Goal: Task Accomplishment & Management: Complete application form

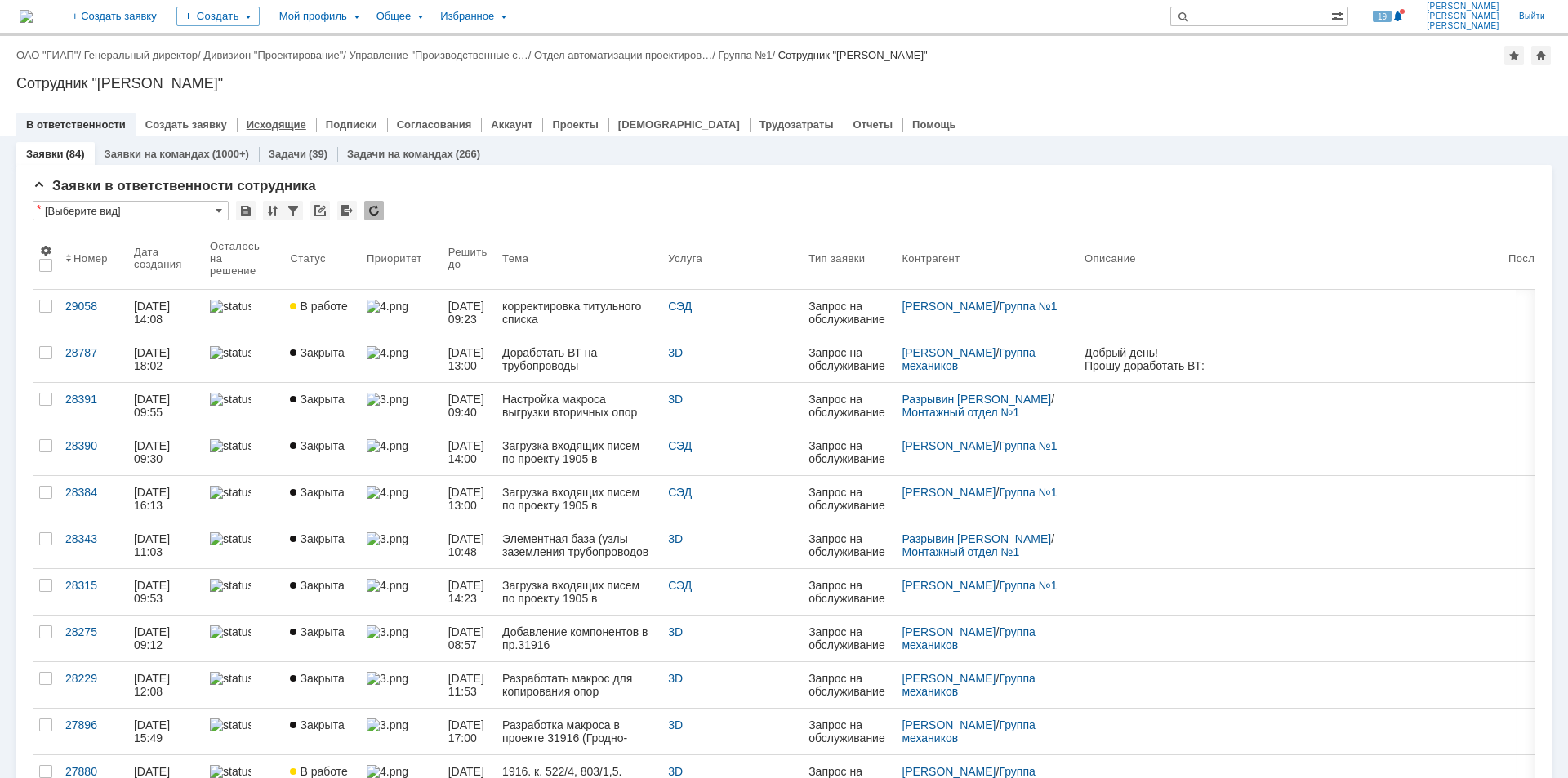
click at [275, 116] on div "Исходящие" at bounding box center [276, 125] width 79 height 24
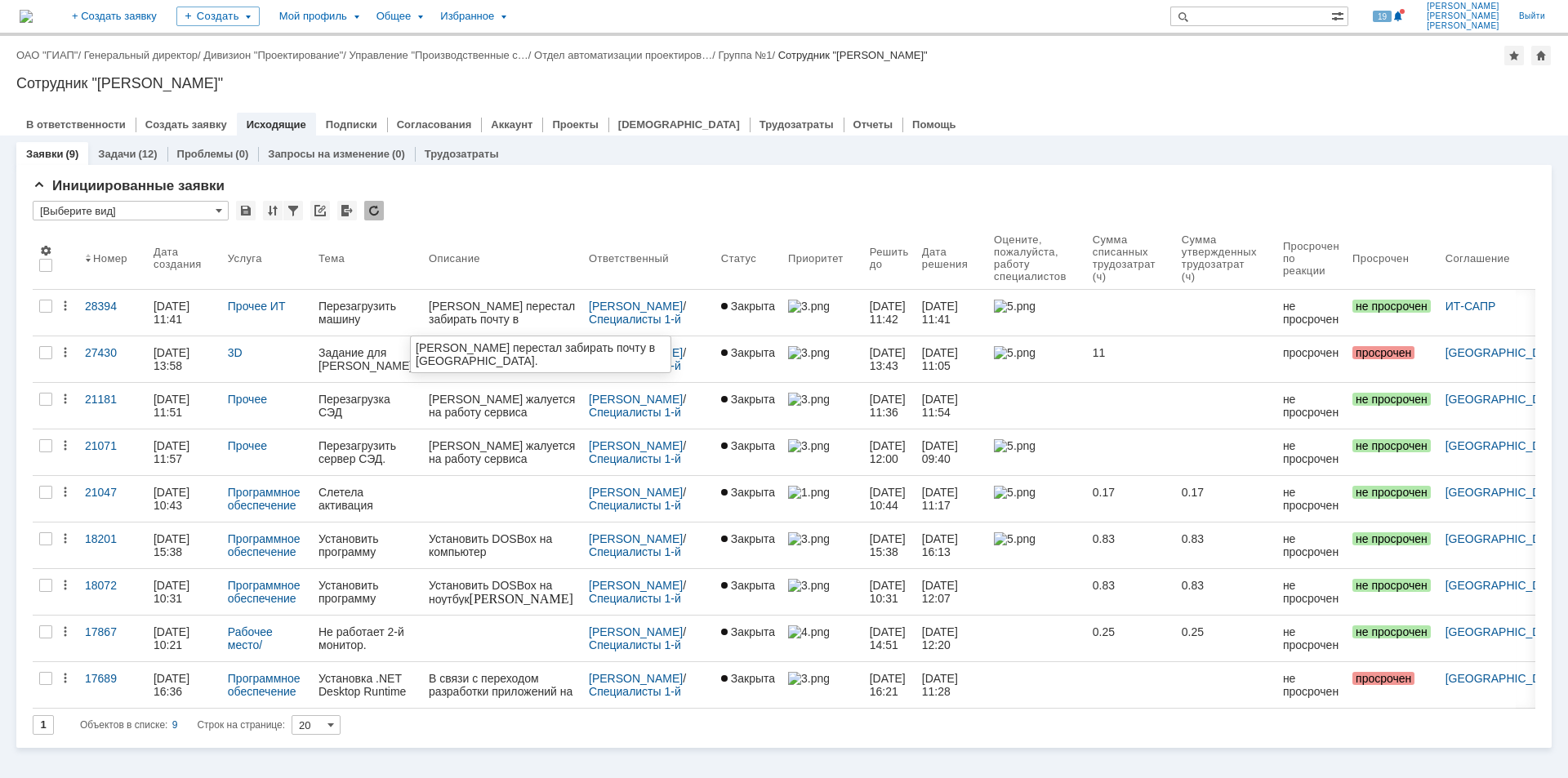
click at [459, 314] on div "[PERSON_NAME] перестал забирать почту в [GEOGRAPHIC_DATA]." at bounding box center [502, 319] width 147 height 39
click at [464, 314] on div "[PERSON_NAME] перестал забирать почту в [GEOGRAPHIC_DATA]." at bounding box center [502, 319] width 147 height 39
click at [101, 307] on div "28394" at bounding box center [113, 306] width 56 height 13
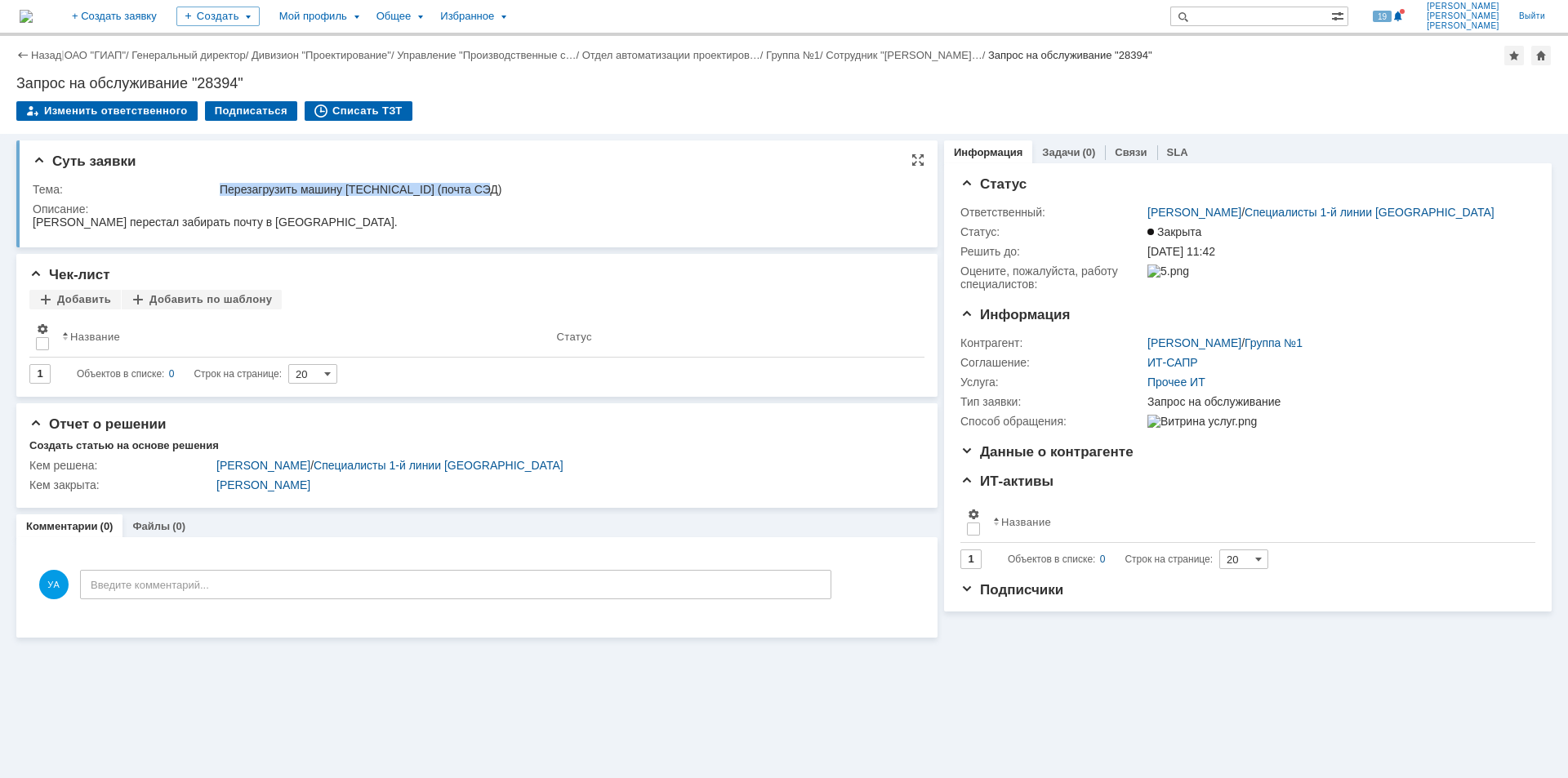
drag, startPoint x: 220, startPoint y: 189, endPoint x: 486, endPoint y: 187, distance: 266.2
click at [486, 187] on div "Перезагрузить машину [TECHNICAL_ID] (почта СЭД)" at bounding box center [566, 189] width 693 height 13
copy div "Перезагрузить машину [TECHNICAL_ID] (почта СЭД)"
drag, startPoint x: 33, startPoint y: 221, endPoint x: 264, endPoint y: 221, distance: 231.1
click at [264, 221] on html "[PERSON_NAME] перестал забирать почту в [GEOGRAPHIC_DATA]." at bounding box center [474, 223] width 882 height 15
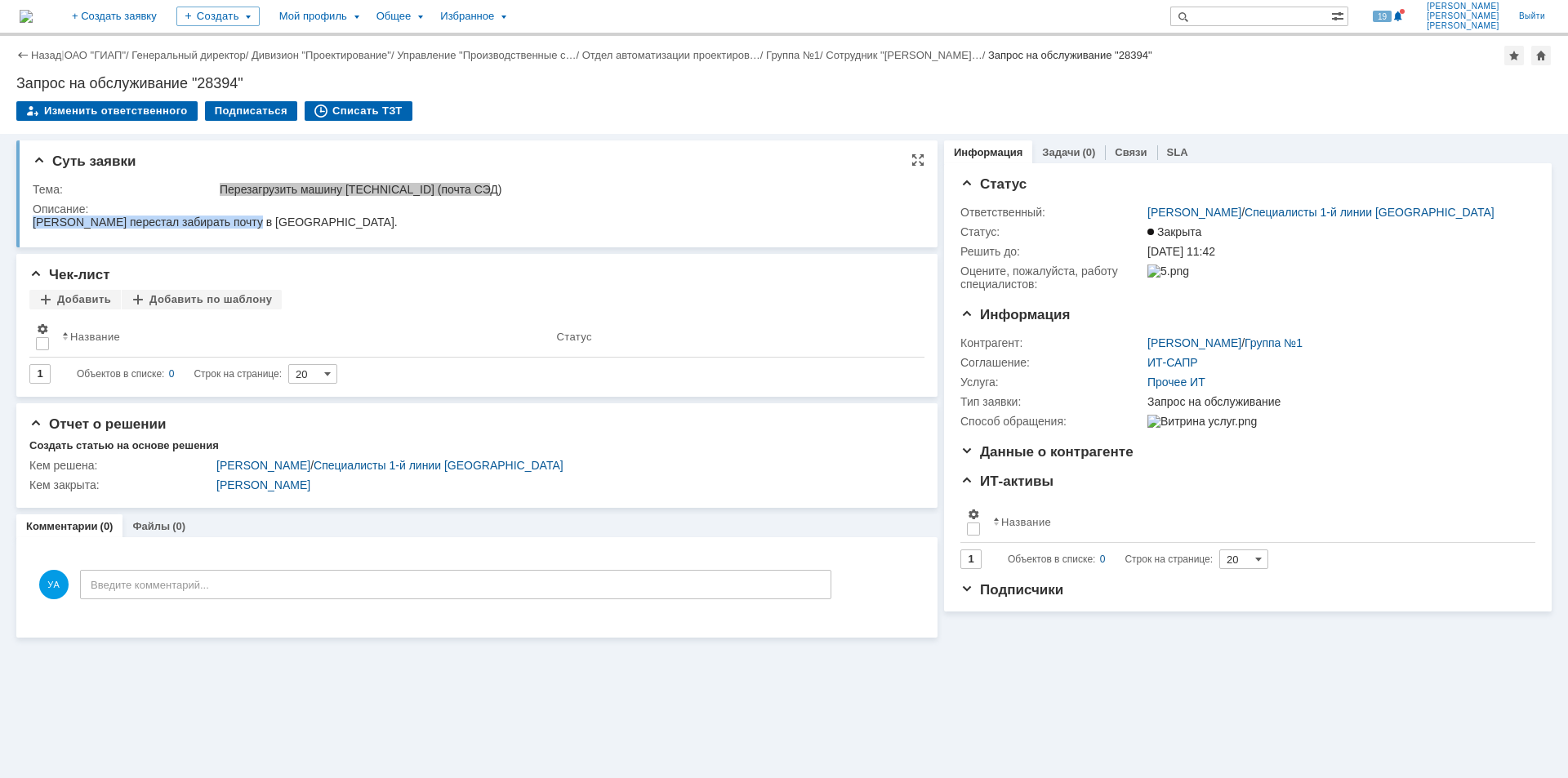
copy div "[PERSON_NAME] перестал забирать почту в [GEOGRAPHIC_DATA]."
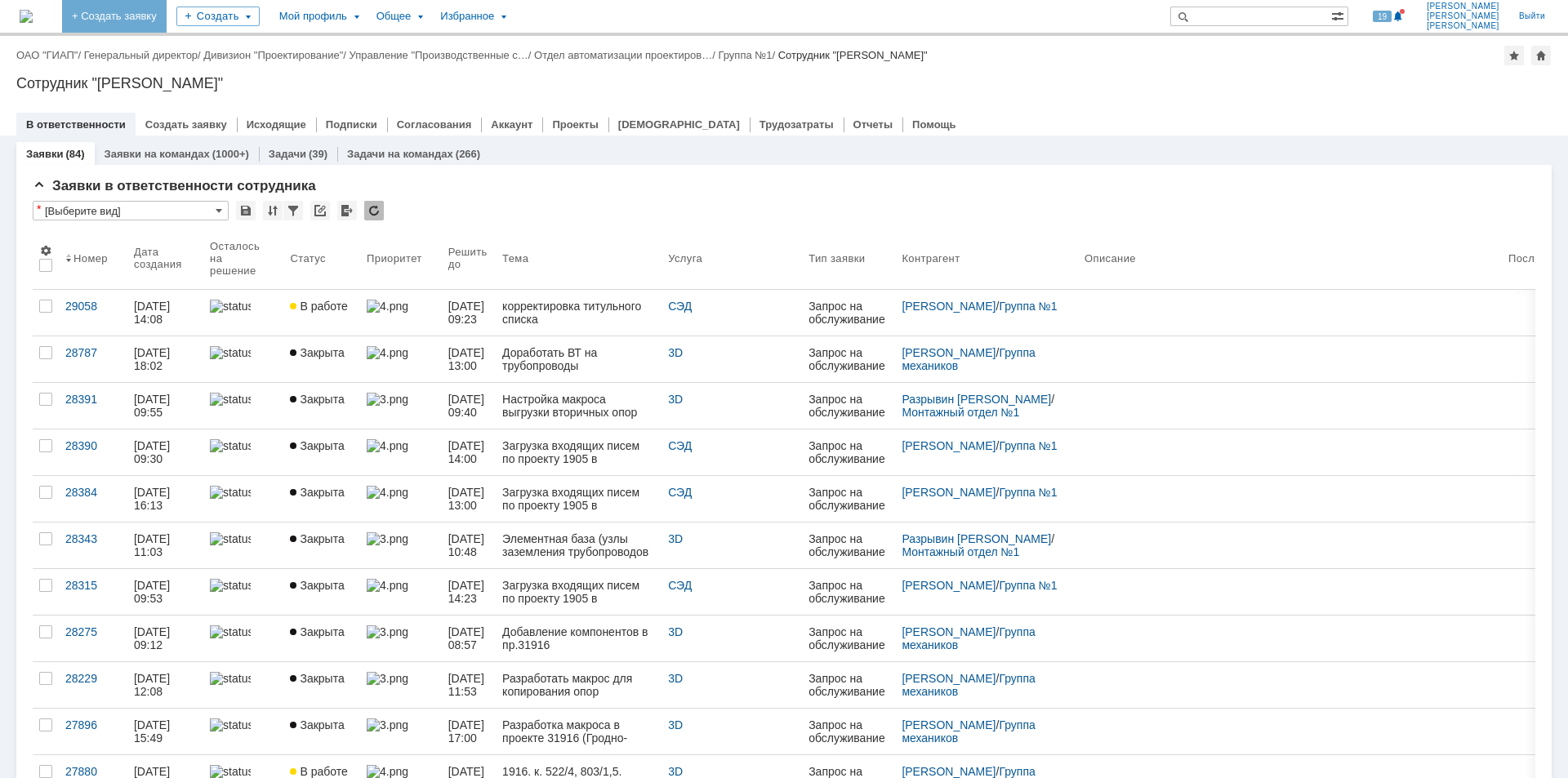
click at [167, 14] on link "+ Создать заявку" at bounding box center [114, 16] width 105 height 33
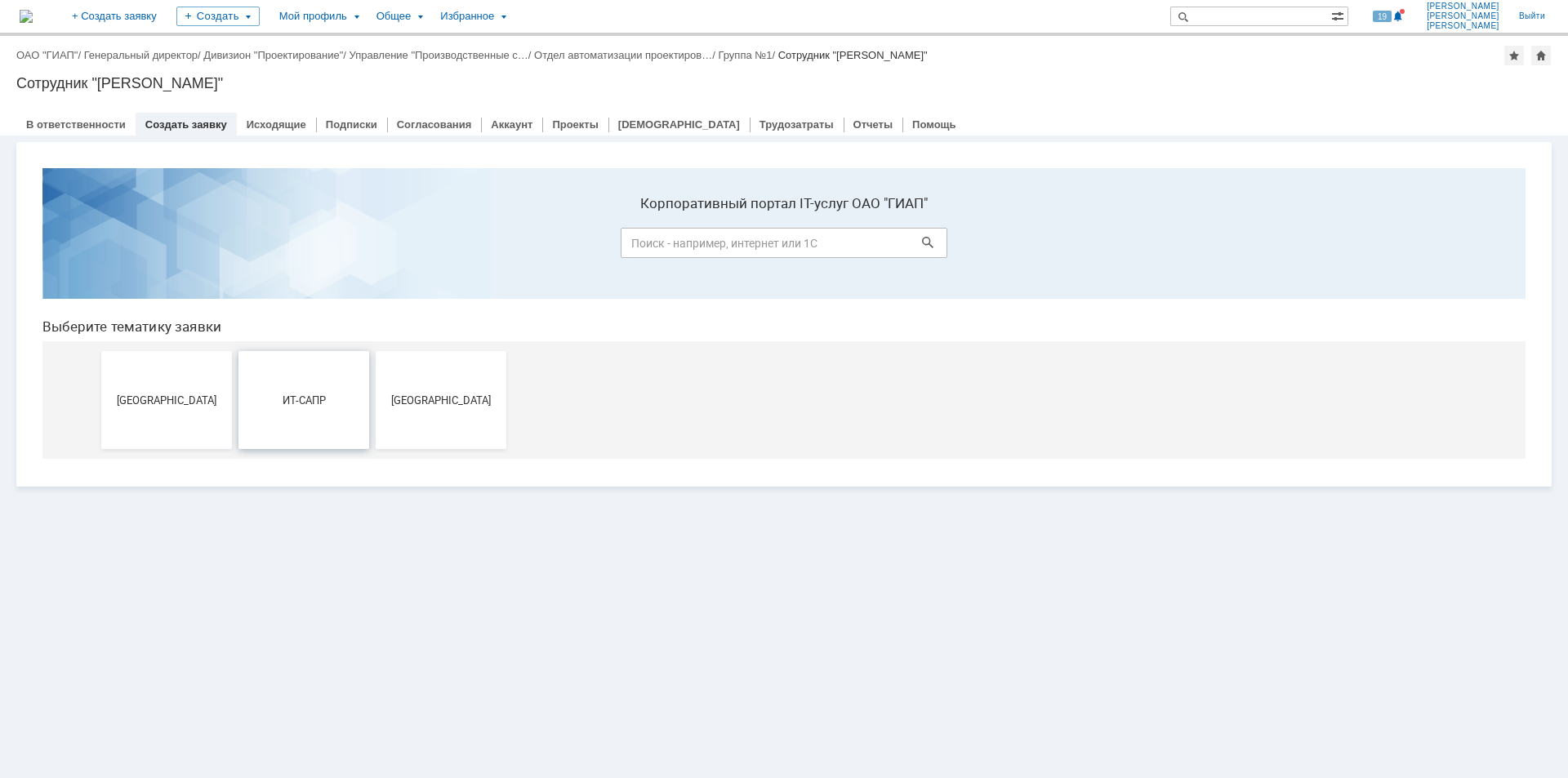
click at [284, 404] on span "ИТ-САПР" at bounding box center [303, 400] width 121 height 12
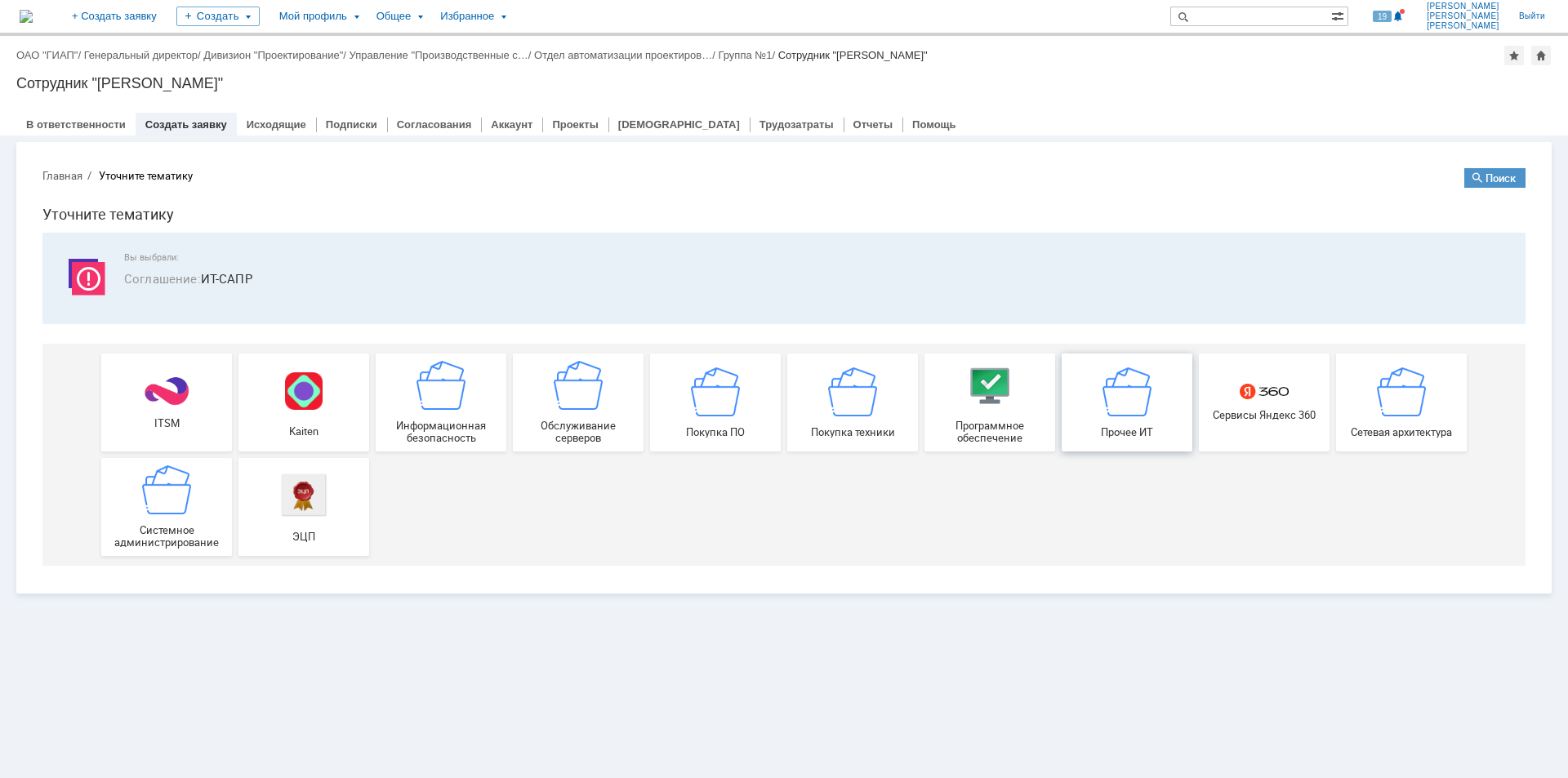
click at [1125, 394] on img at bounding box center [1126, 391] width 49 height 49
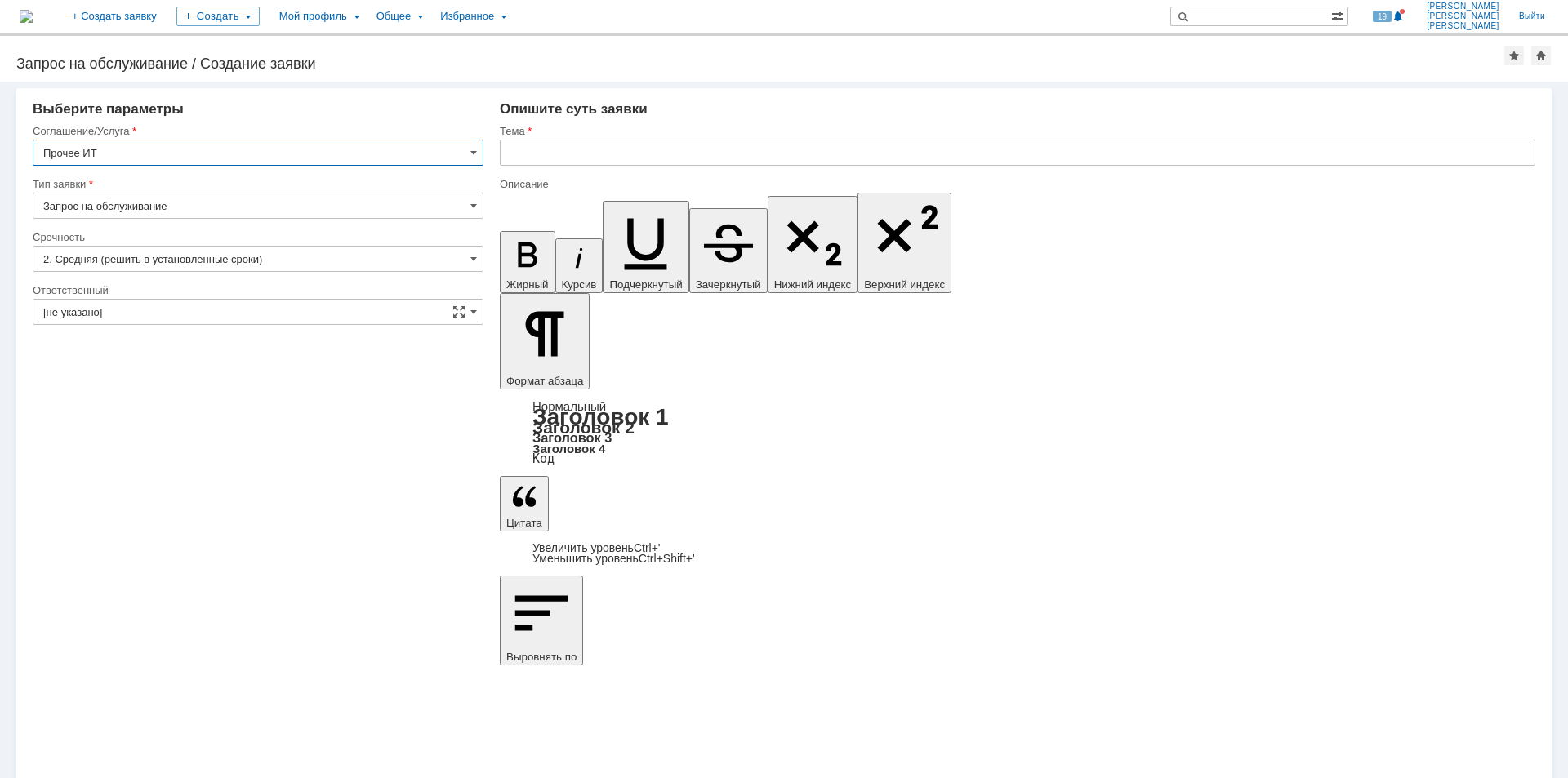
click at [577, 154] on input "text" at bounding box center [1018, 153] width 1036 height 26
paste input "Перезагрузить машину [TECHNICAL_ID] (почта СЭД)"
type input "Перезагрузить машину [TECHNICAL_ID] (почта СЭД)"
click at [475, 313] on span at bounding box center [473, 311] width 7 height 13
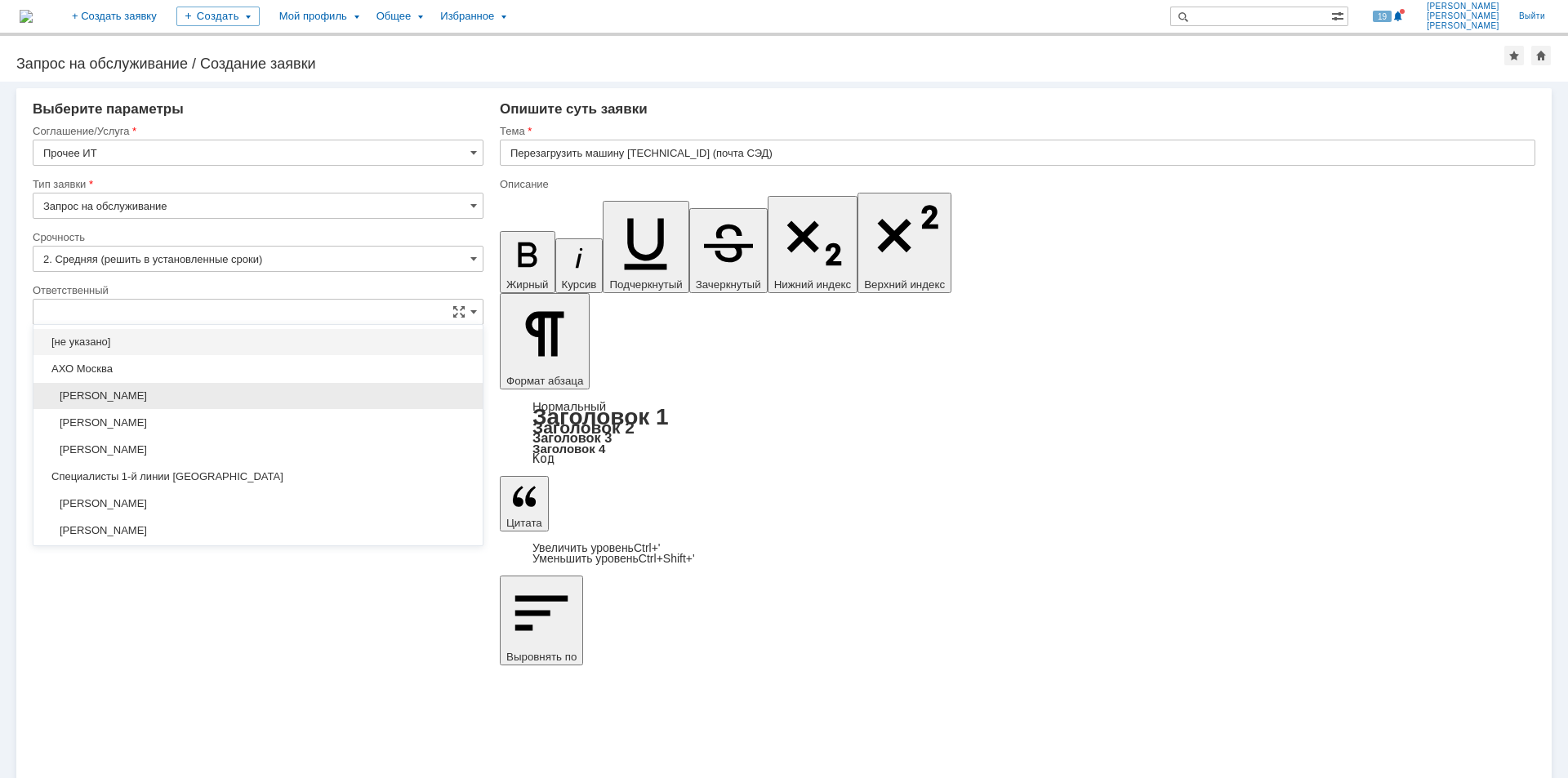
scroll to position [82, 0]
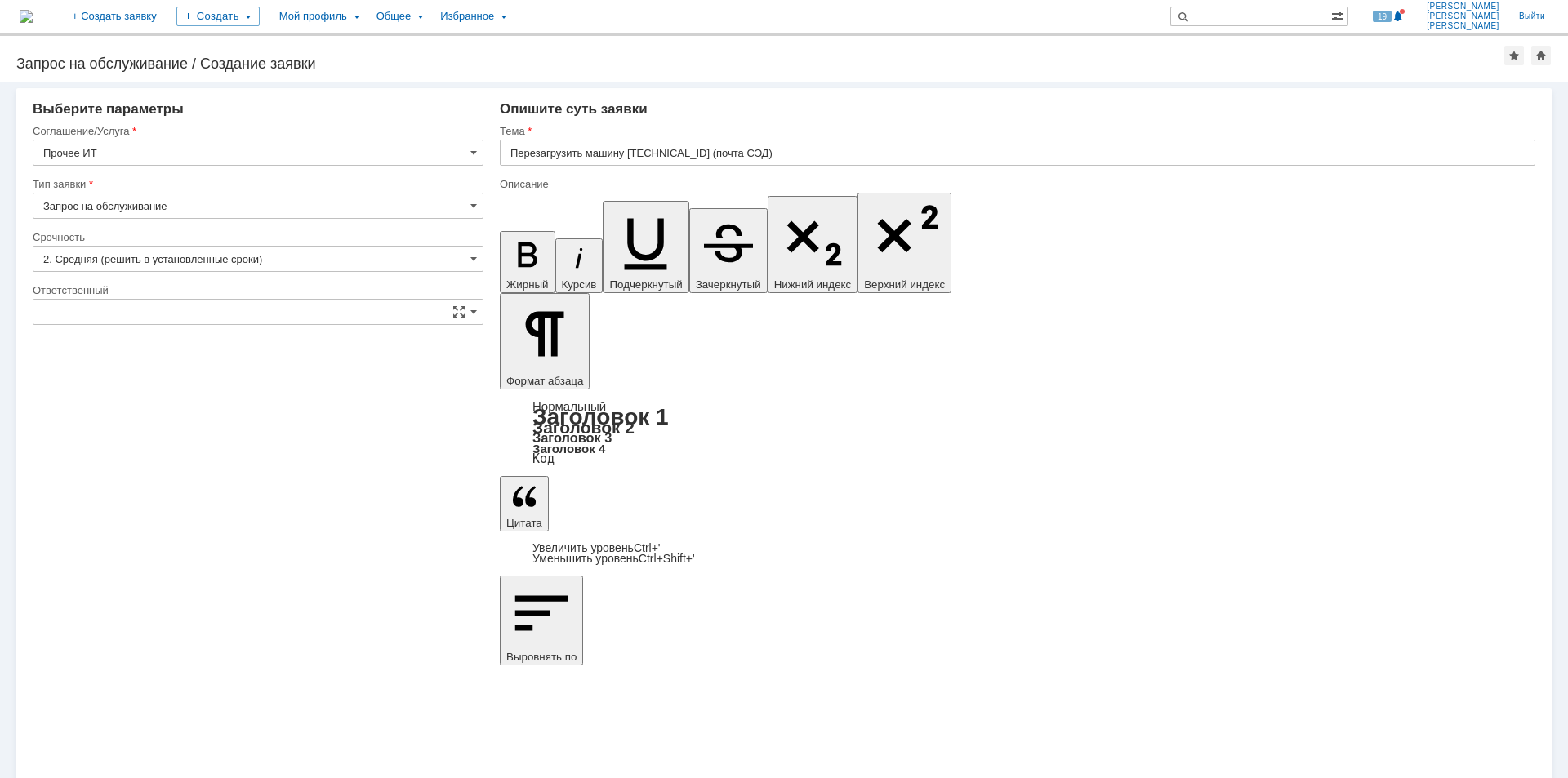
click at [701, 585] on div "Внимание! Выберите контрагента Контрагент не найден Контрагент не найден Контра…" at bounding box center [784, 430] width 1568 height 697
type input "[не указано]"
